Goal: Information Seeking & Learning: Find contact information

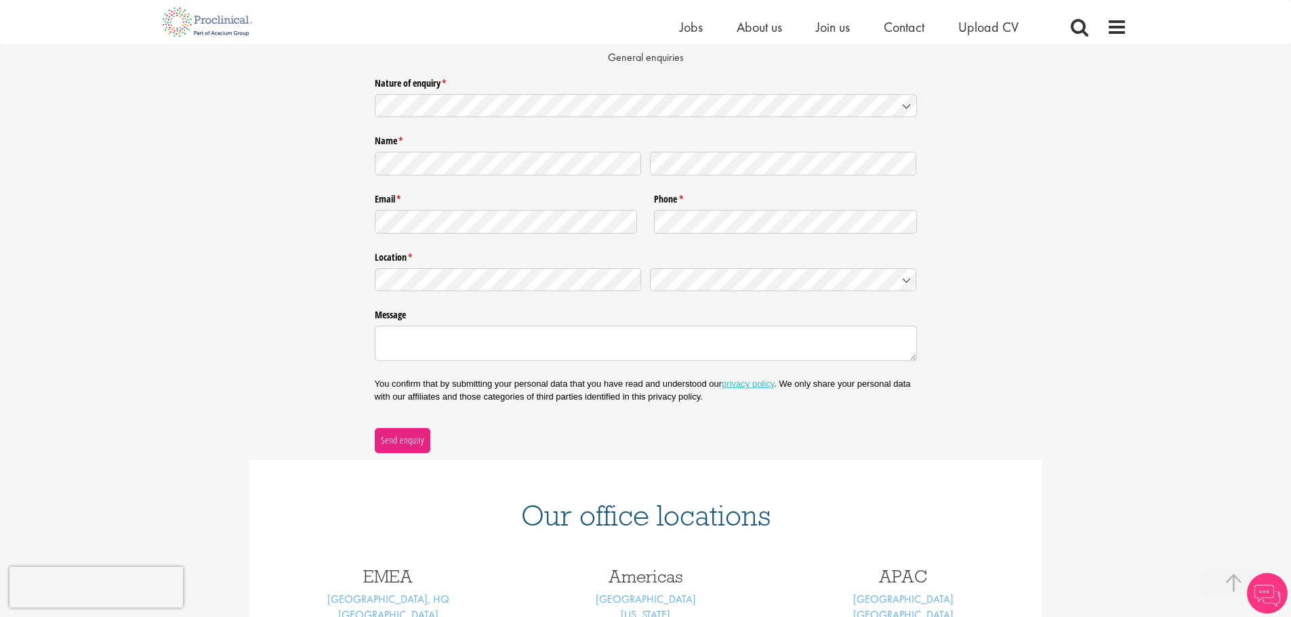
scroll to position [361, 0]
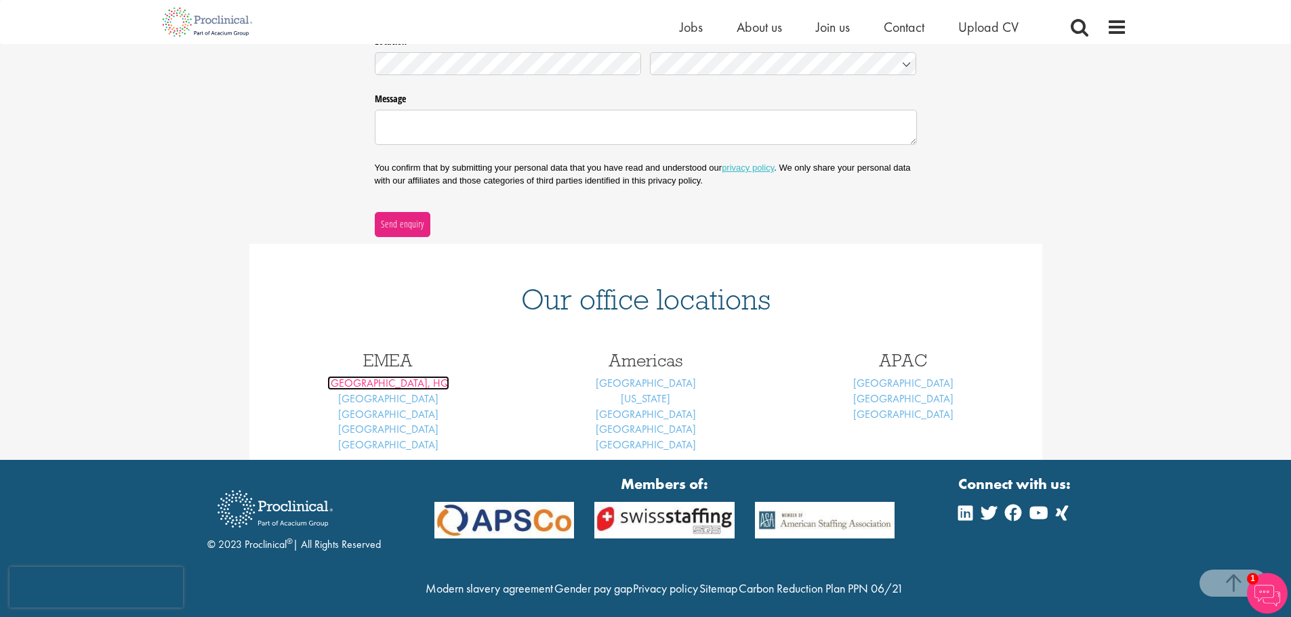
click at [390, 385] on link "London, HQ" at bounding box center [388, 383] width 122 height 14
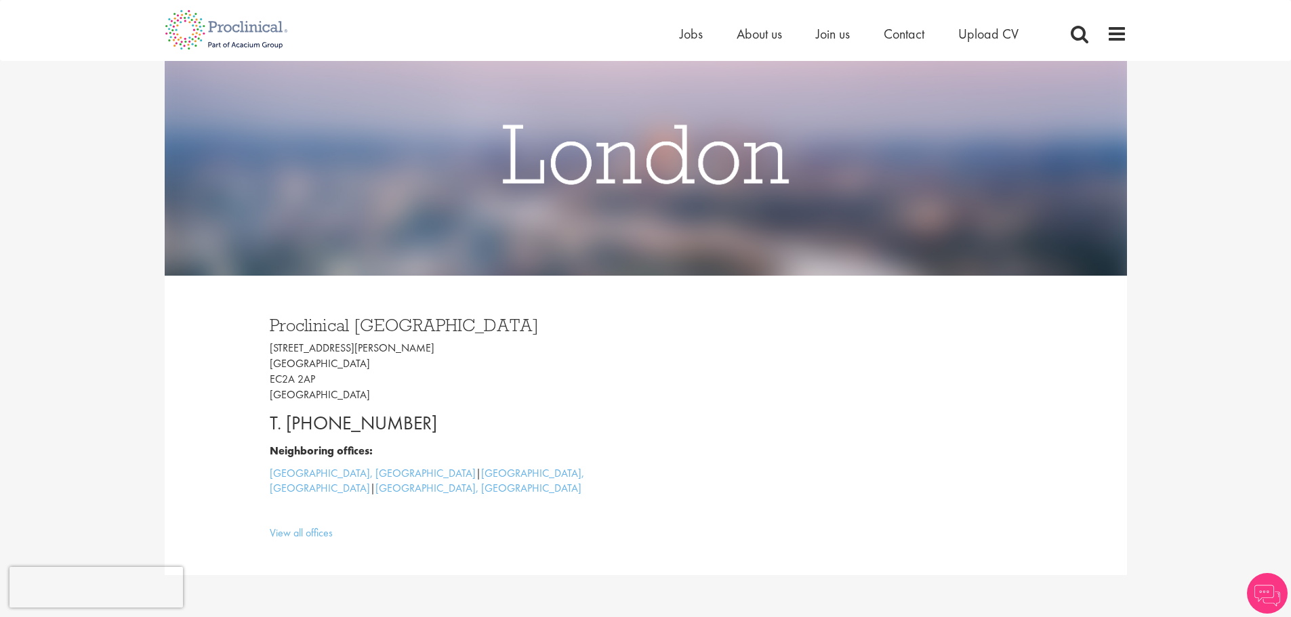
scroll to position [181, 0]
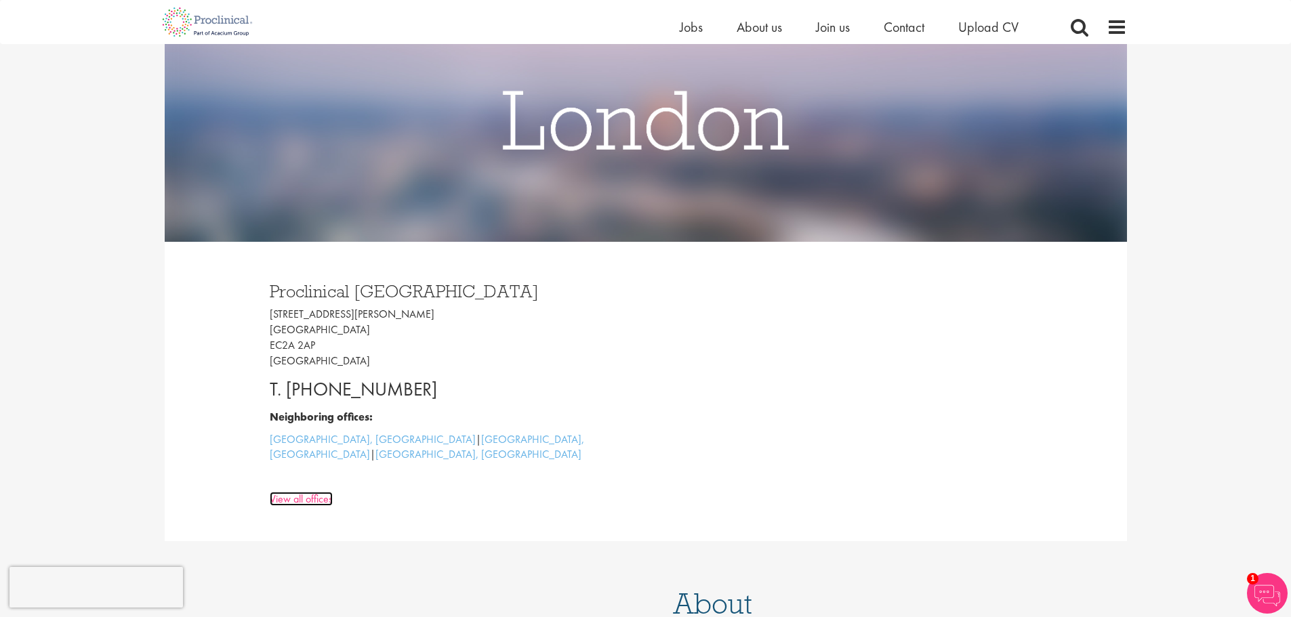
click at [315, 492] on link "View all offices" at bounding box center [301, 499] width 63 height 14
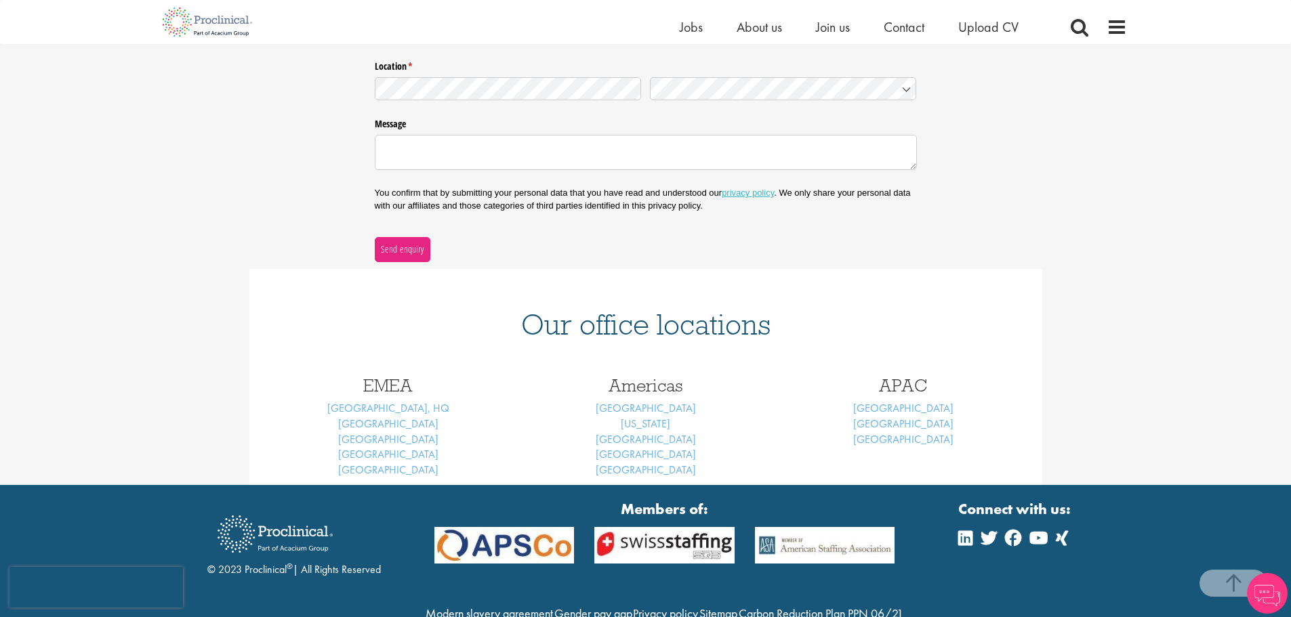
scroll to position [361, 0]
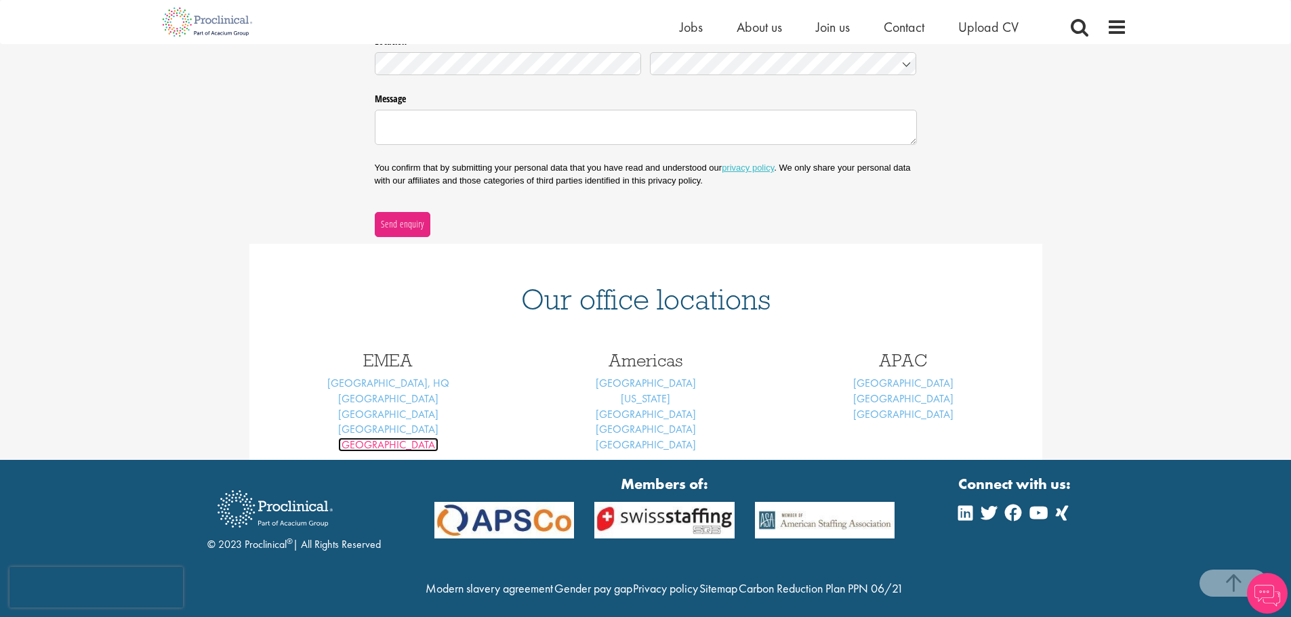
click at [396, 443] on link "Munich" at bounding box center [388, 445] width 100 height 14
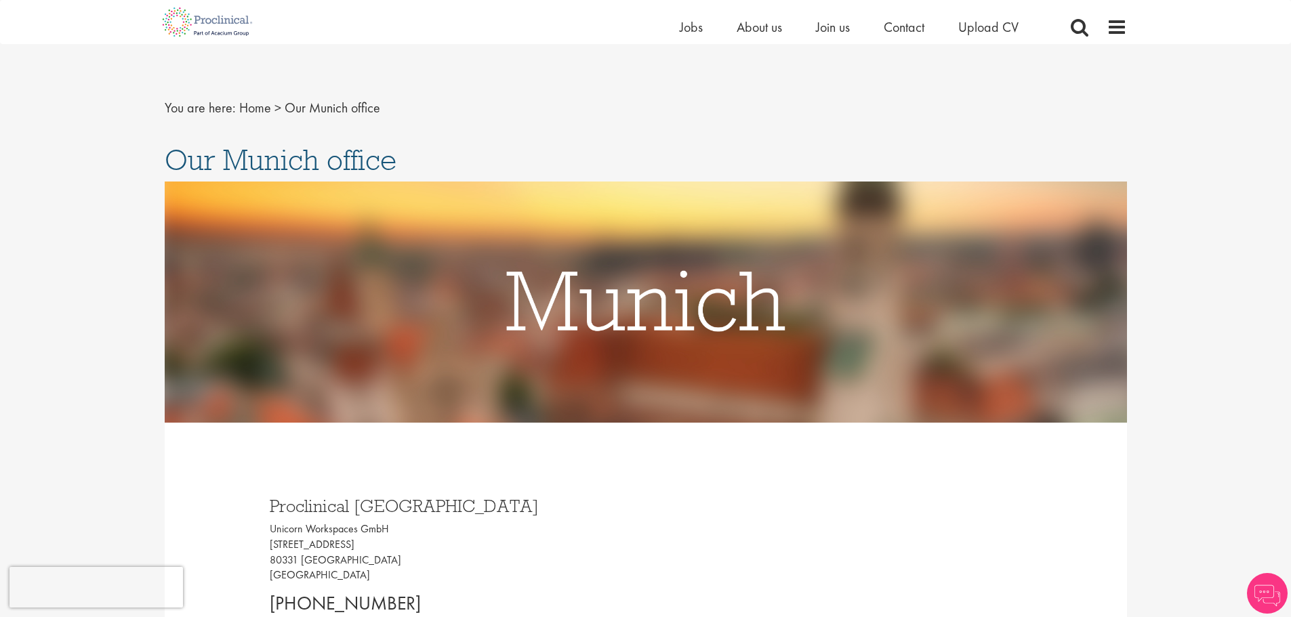
scroll to position [181, 0]
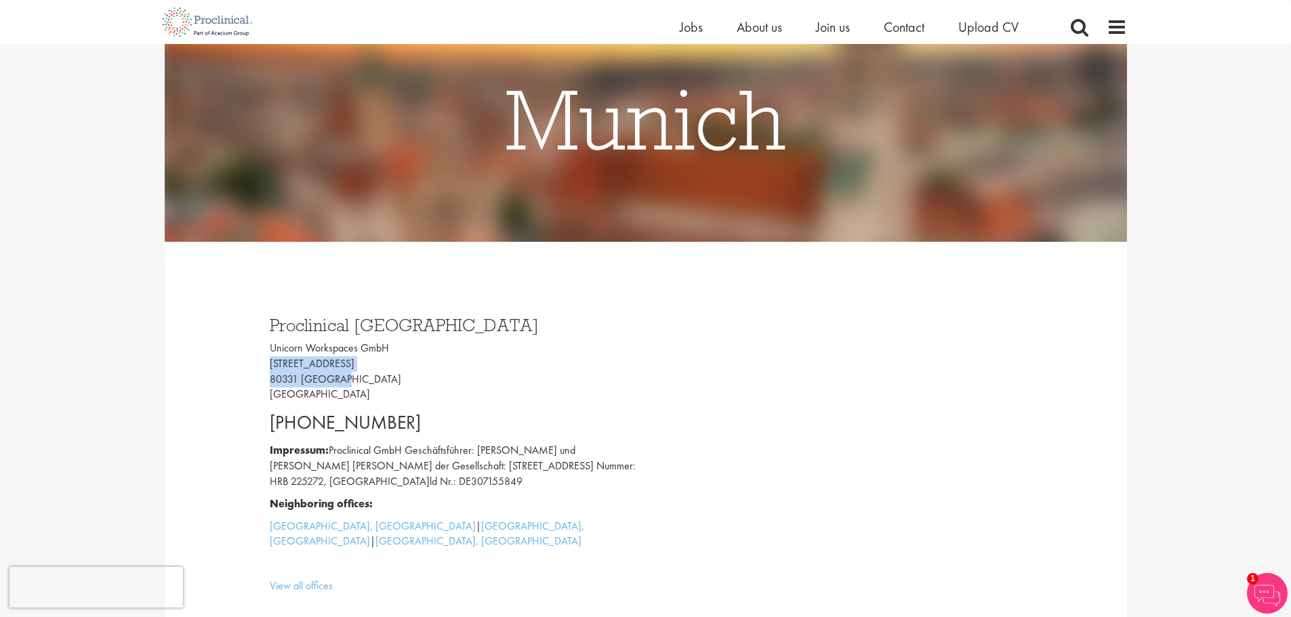
drag, startPoint x: 264, startPoint y: 361, endPoint x: 353, endPoint y: 377, distance: 90.3
click at [353, 377] on div "Proclinical [GEOGRAPHIC_DATA] Unicorn Workspaces GmbH [STREET_ADDRESS] [GEOGRAP…" at bounding box center [453, 452] width 386 height 299
